Goal: Task Accomplishment & Management: Manage account settings

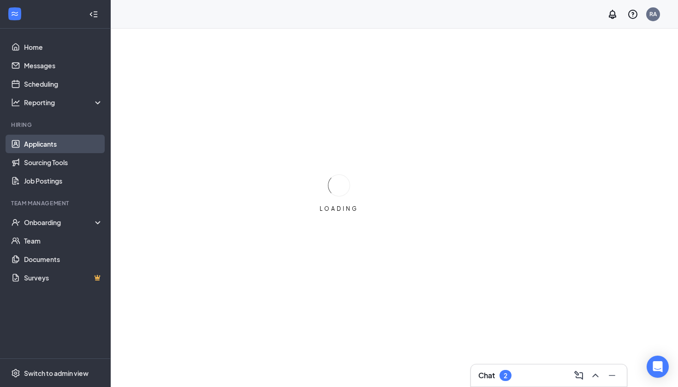
click at [53, 144] on link "Applicants" at bounding box center [63, 144] width 79 height 18
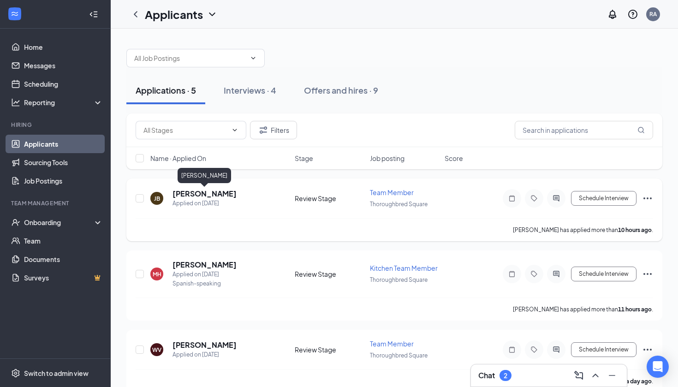
click at [215, 196] on h5 "[PERSON_NAME]" at bounding box center [205, 194] width 64 height 10
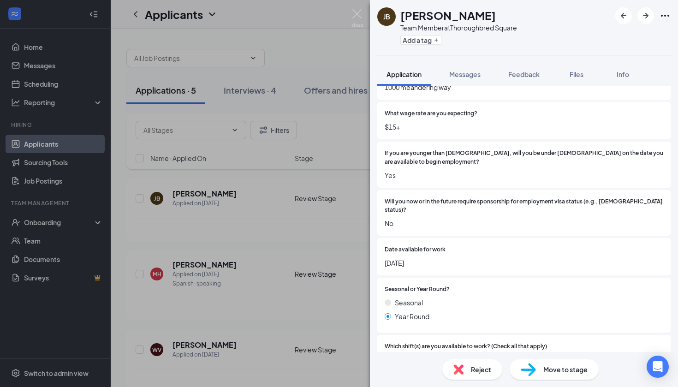
scroll to position [141, 0]
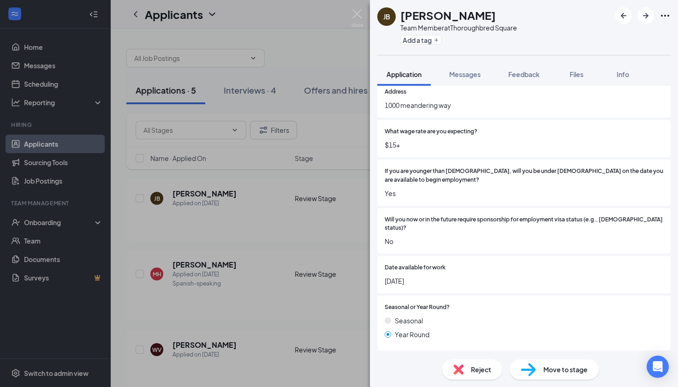
click at [348, 21] on div "[PERSON_NAME] Team Member at Thoroughbred Square Add a tag Application Messages…" at bounding box center [339, 193] width 678 height 387
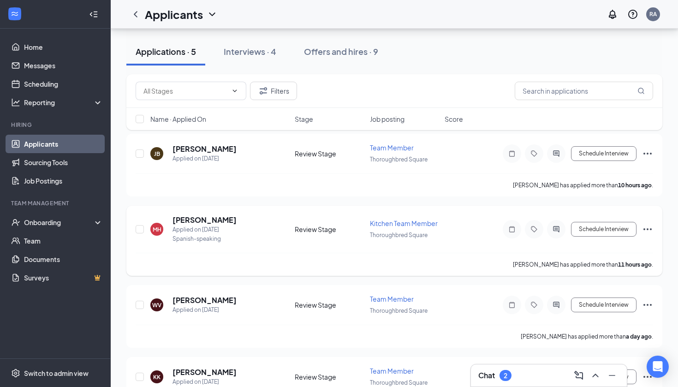
scroll to position [45, 0]
click at [203, 219] on h5 "[PERSON_NAME]" at bounding box center [205, 220] width 64 height 10
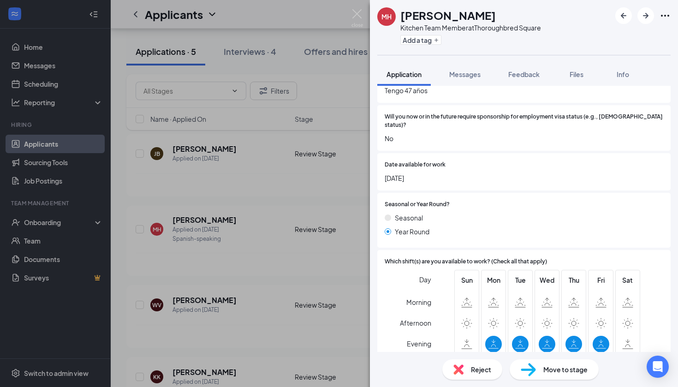
scroll to position [232, 0]
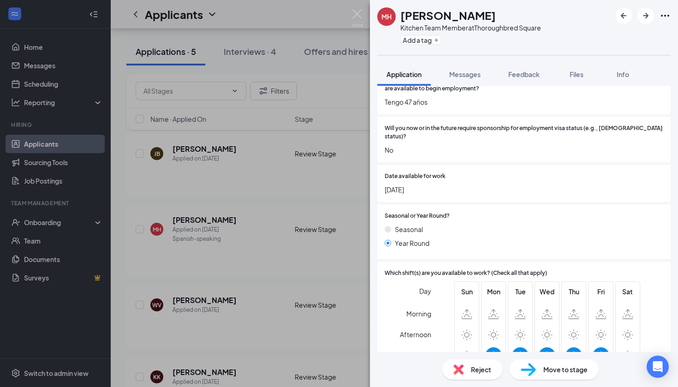
click at [556, 364] on span "Move to stage" at bounding box center [565, 369] width 44 height 10
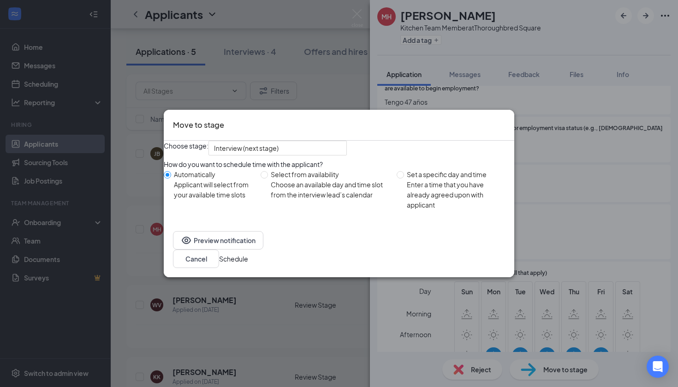
click at [248, 261] on button "Schedule" at bounding box center [233, 259] width 29 height 10
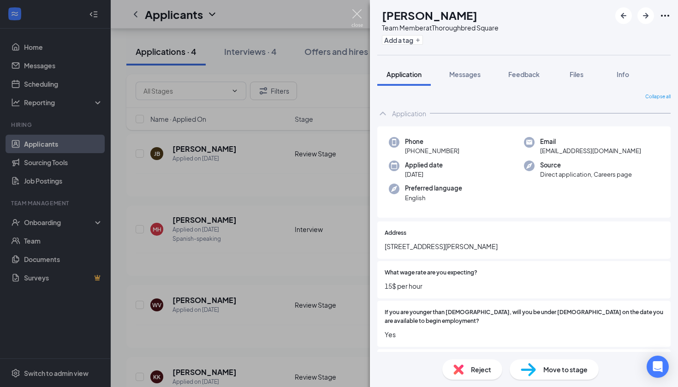
click at [353, 22] on img at bounding box center [357, 18] width 12 height 18
